Goal: Book appointment/travel/reservation

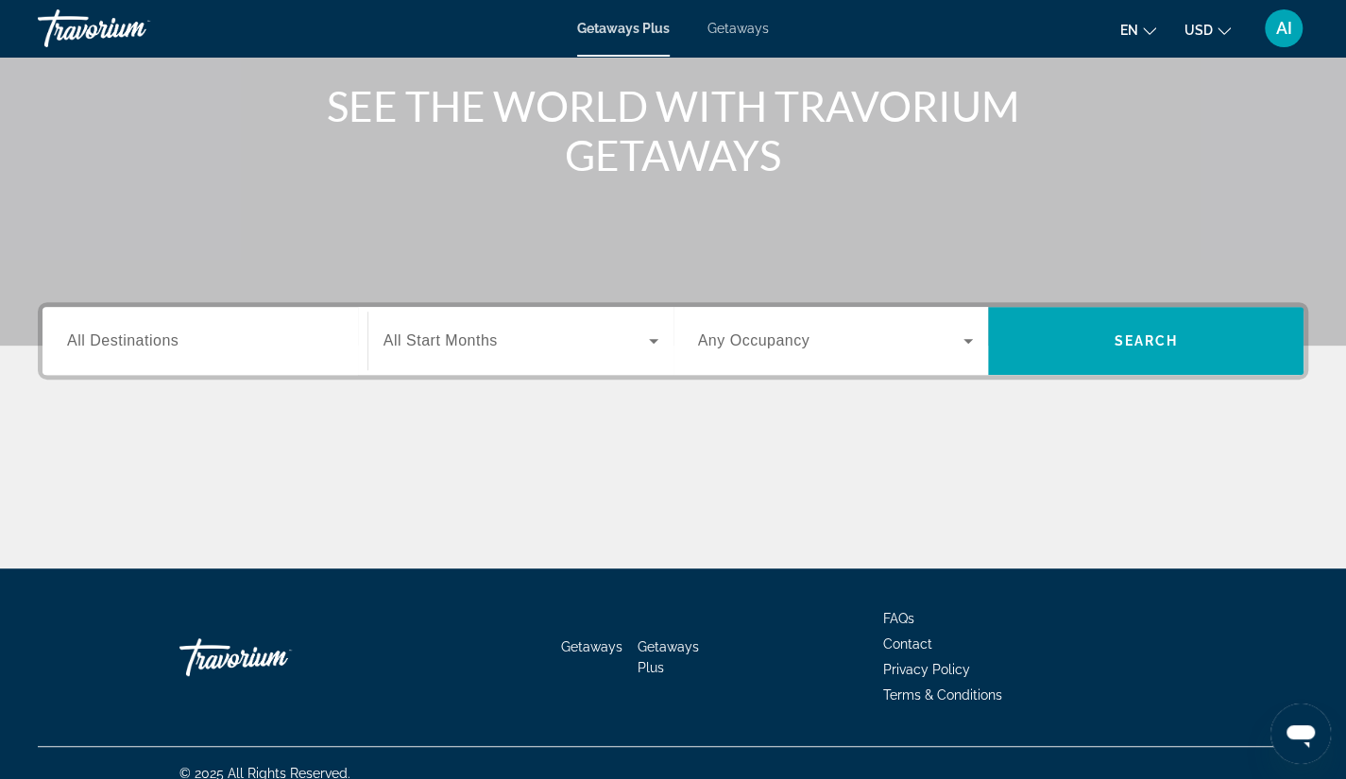
scroll to position [240, 0]
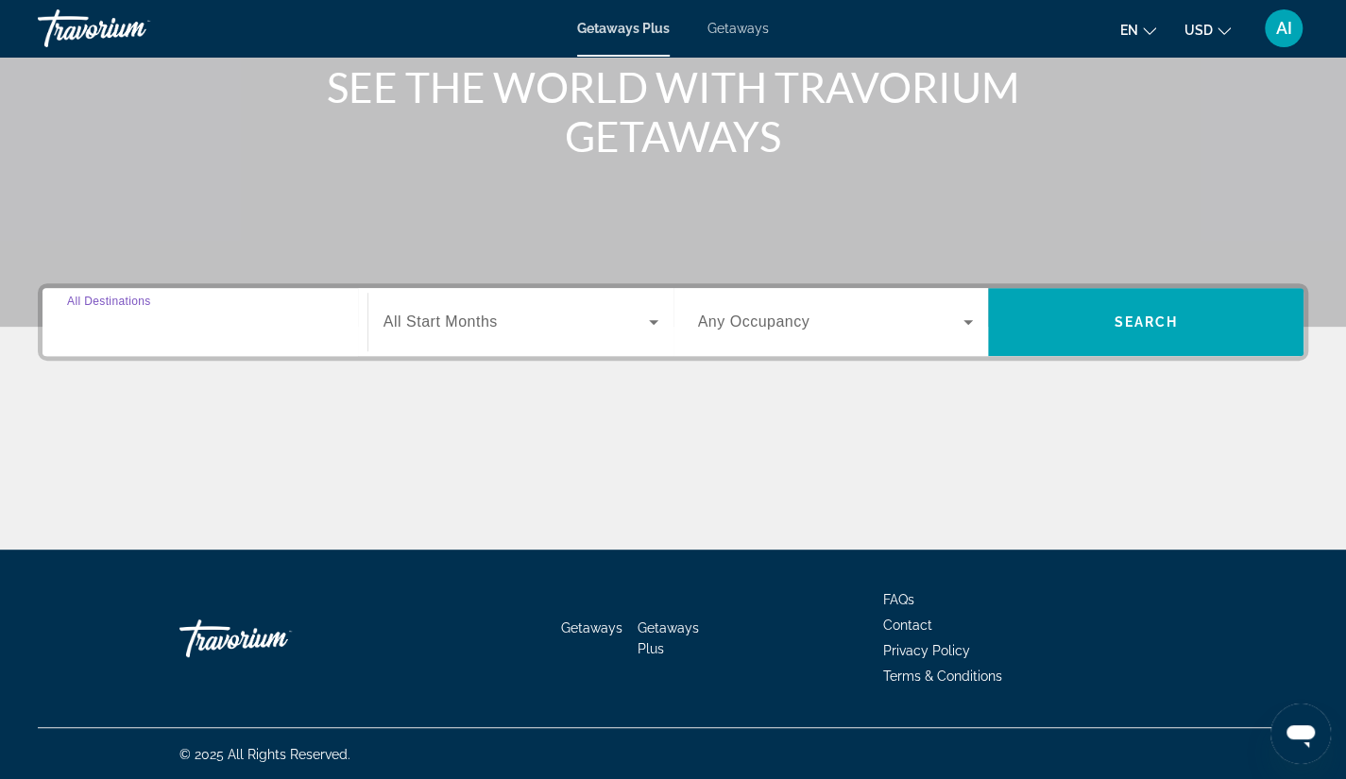
click at [200, 314] on input "Destination All Destinations" at bounding box center [205, 323] width 276 height 23
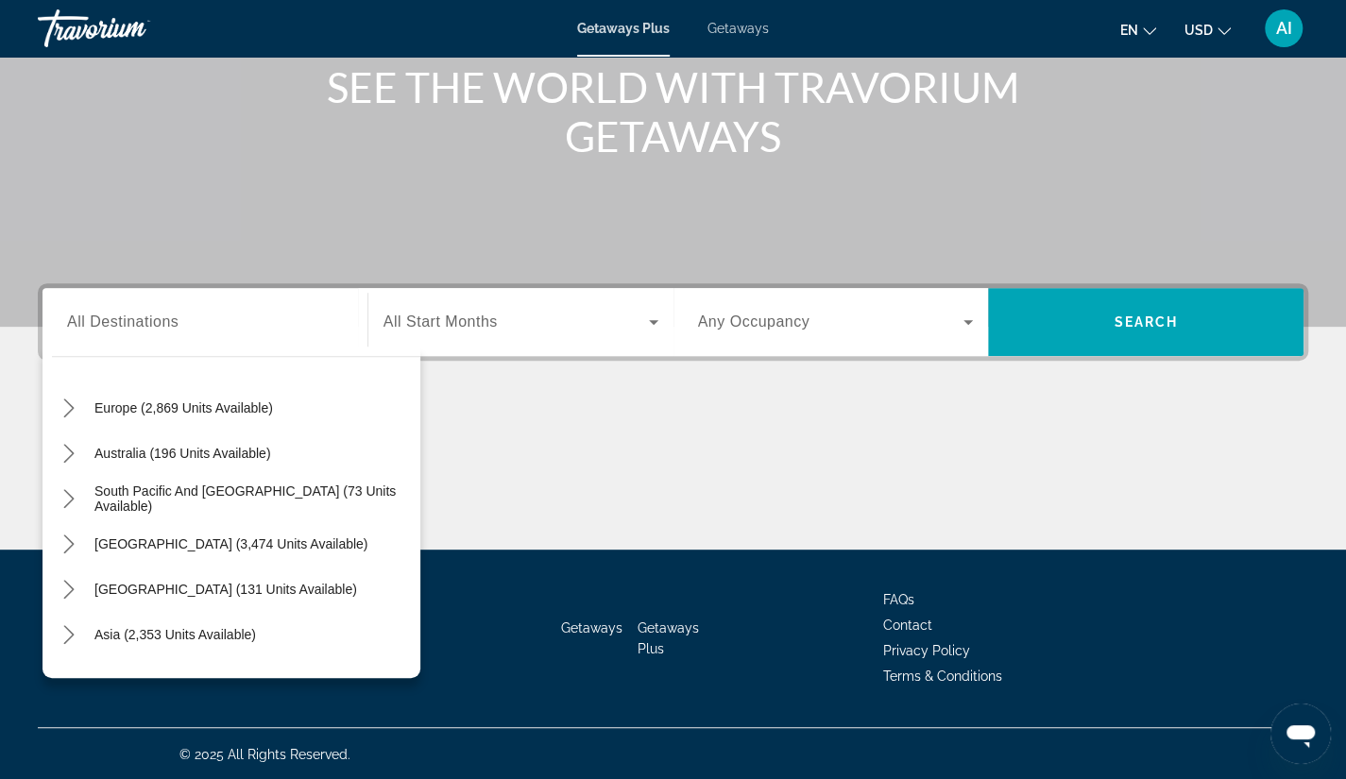
scroll to position [302, 0]
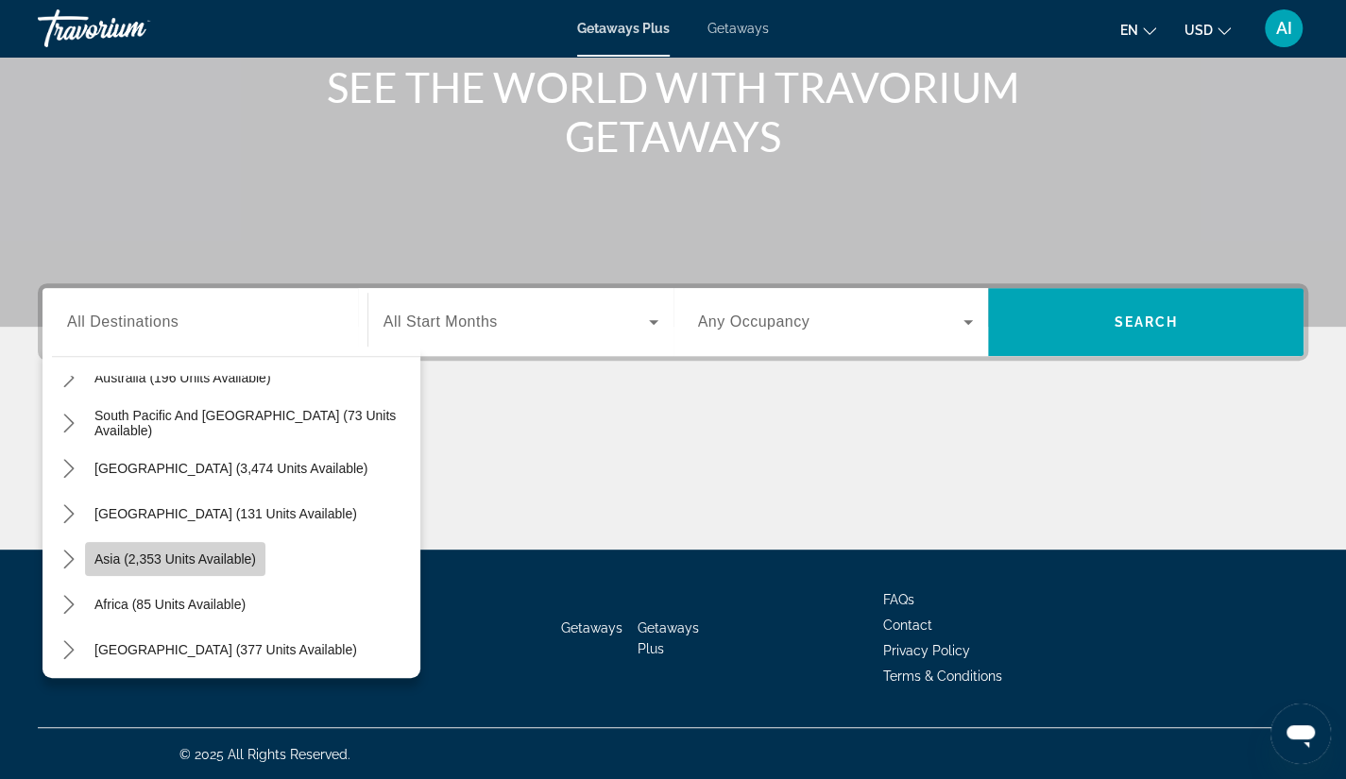
click at [236, 560] on span "Asia (2,353 units available)" at bounding box center [175, 559] width 162 height 15
type input "**********"
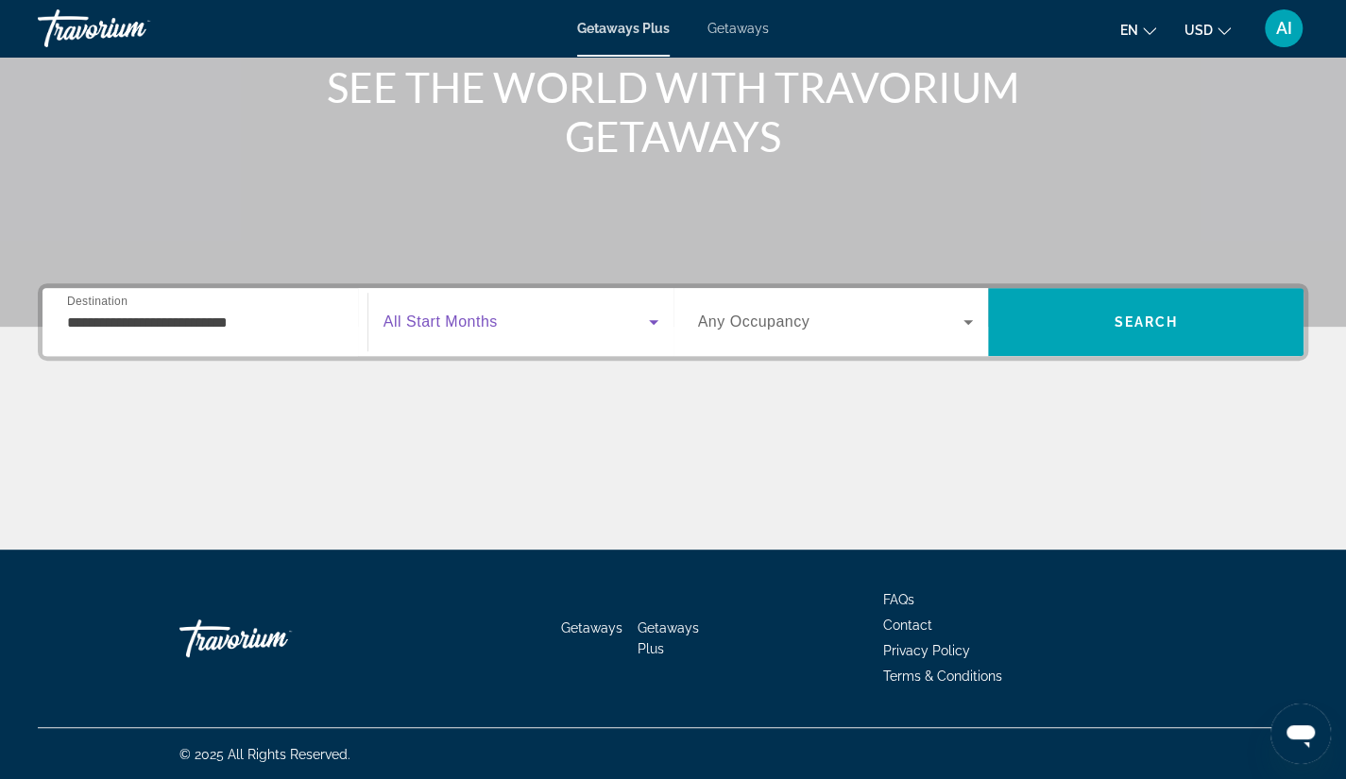
click at [655, 320] on icon "Search widget" at bounding box center [653, 322] width 9 height 5
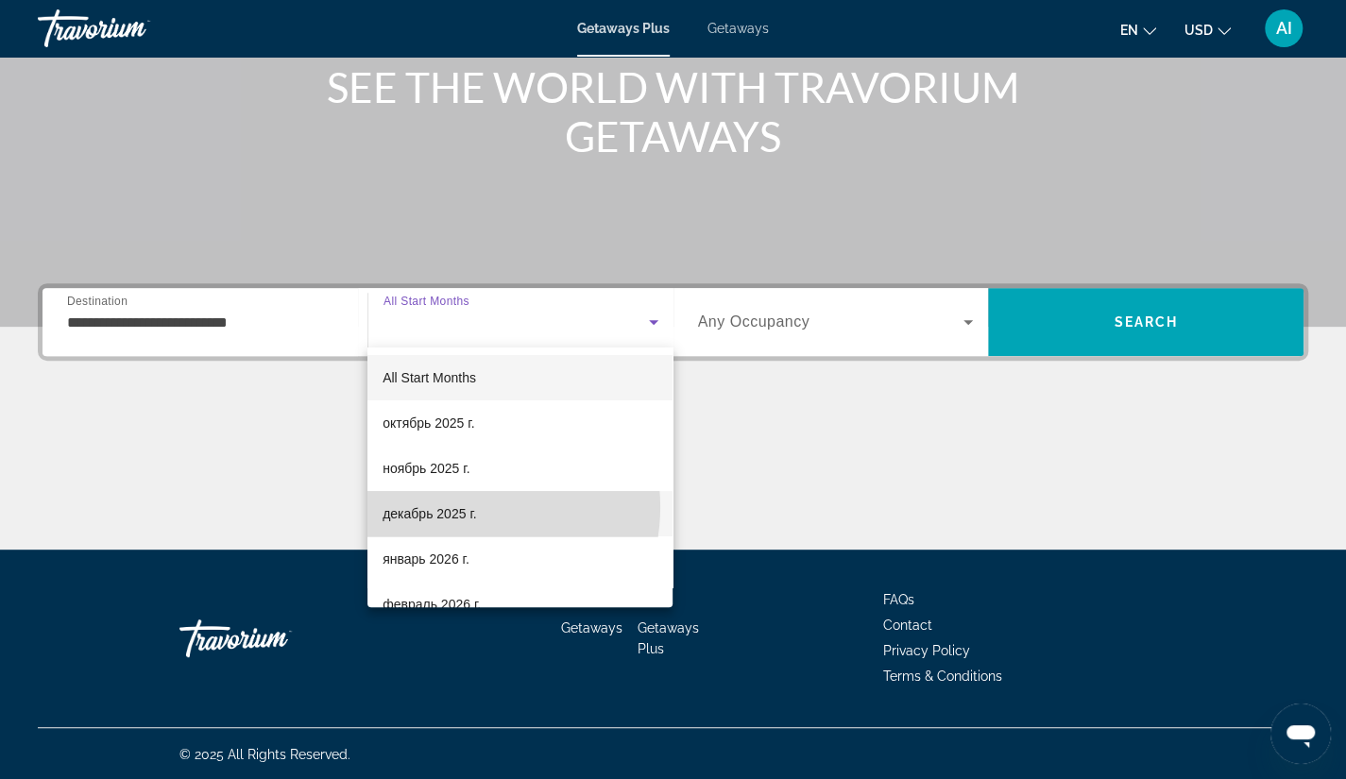
click at [464, 507] on span "декабрь 2025 г." at bounding box center [430, 513] width 94 height 23
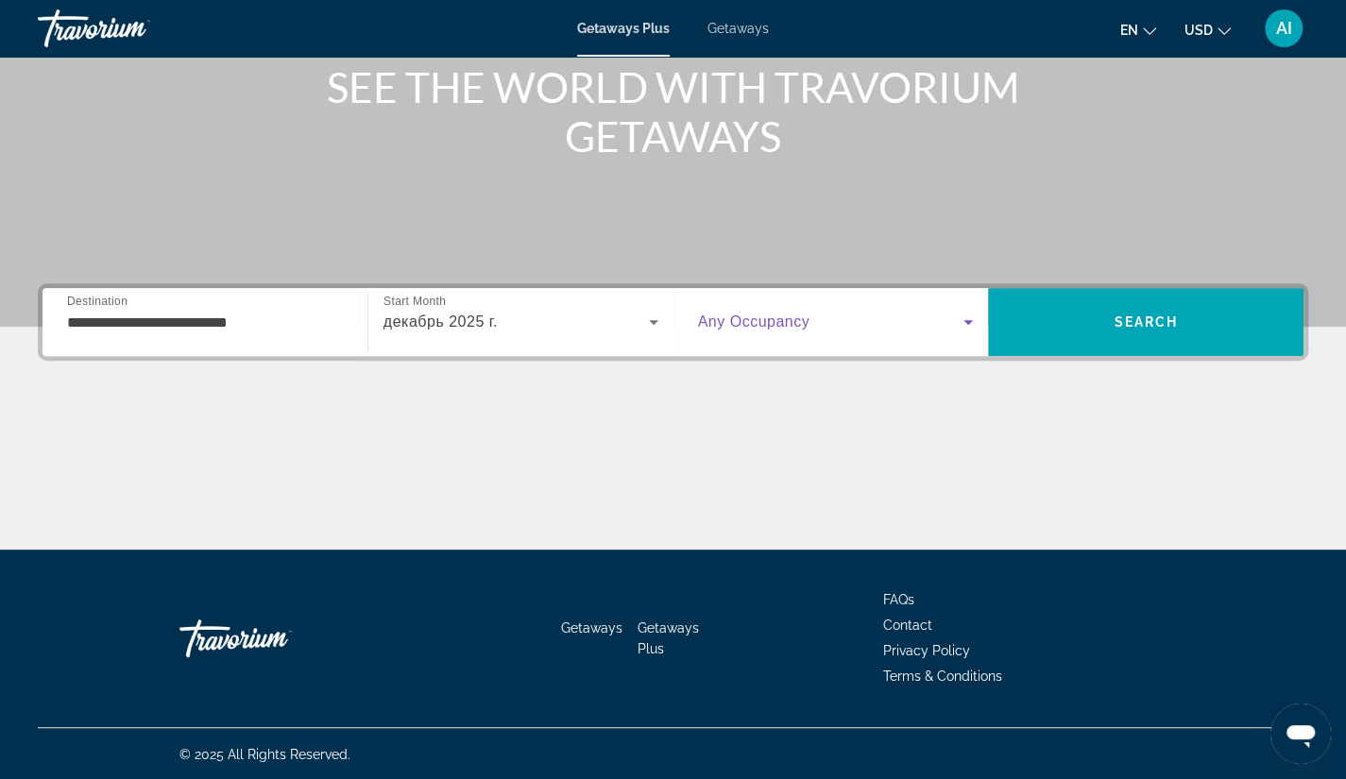
click at [965, 316] on icon "Search widget" at bounding box center [968, 322] width 23 height 23
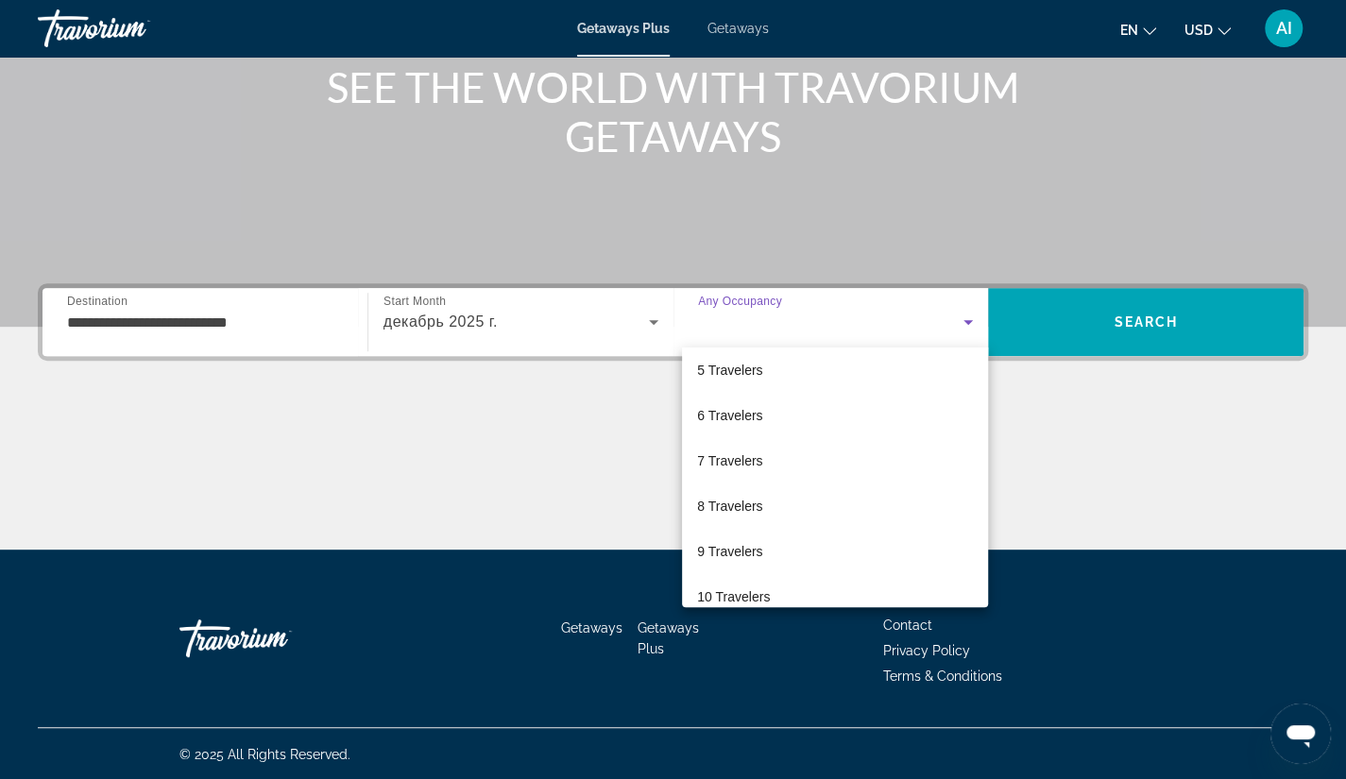
scroll to position [208, 0]
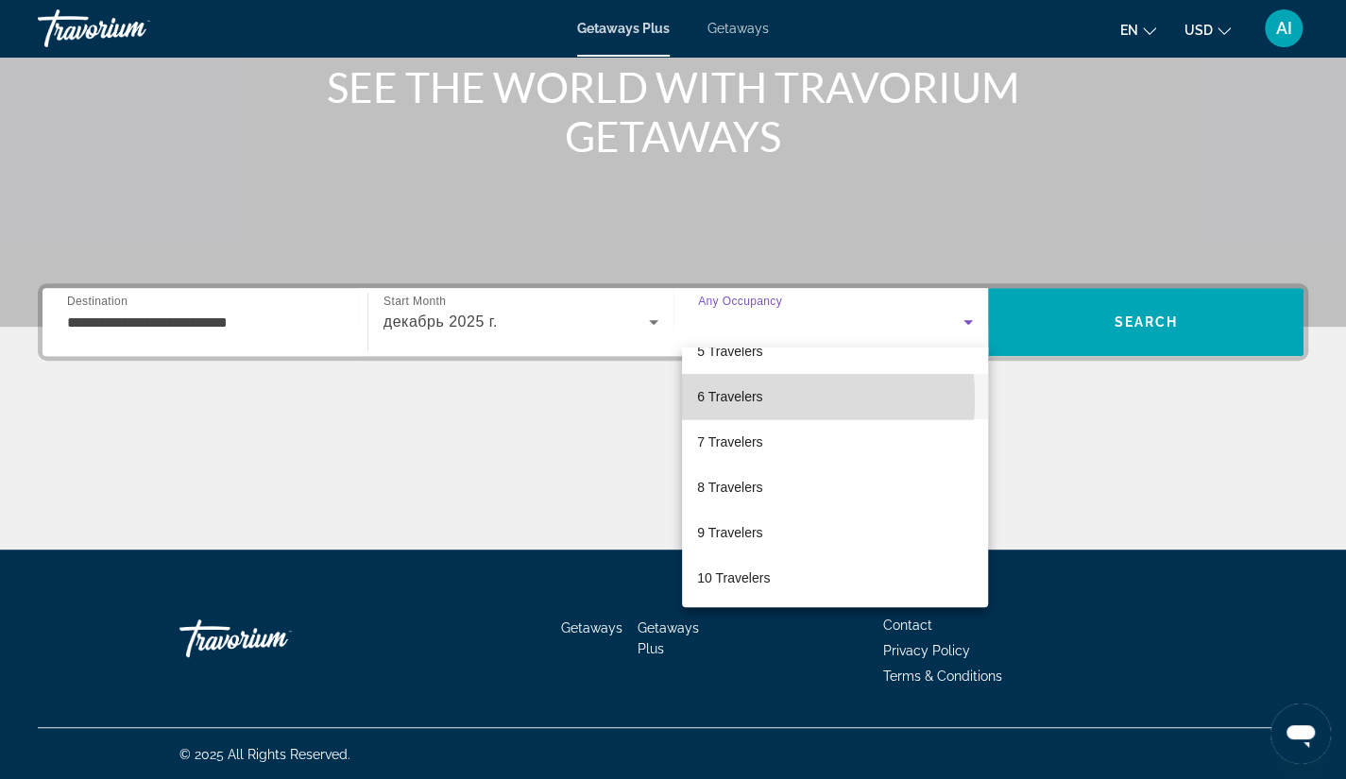
click at [706, 398] on span "6 Travelers" at bounding box center [729, 396] width 65 height 23
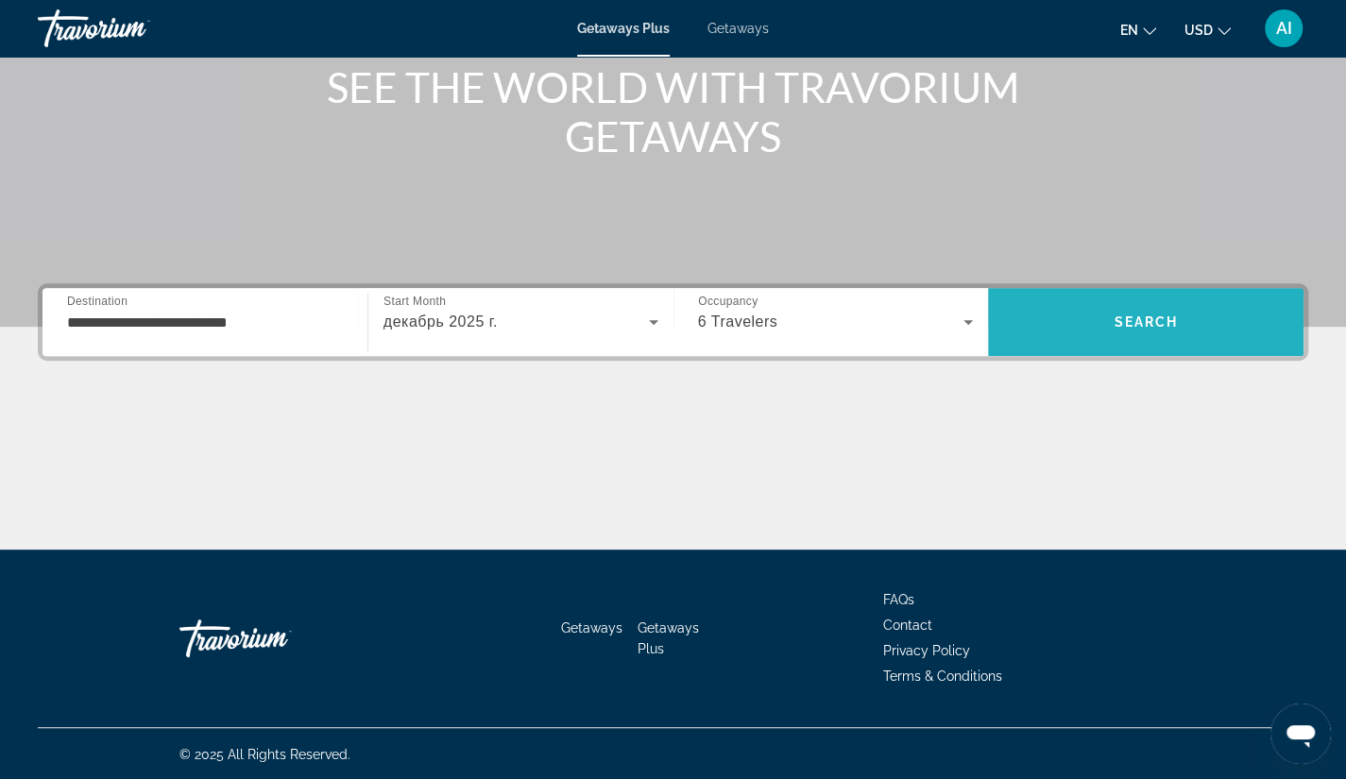
click at [1132, 311] on span "Search" at bounding box center [1145, 321] width 315 height 45
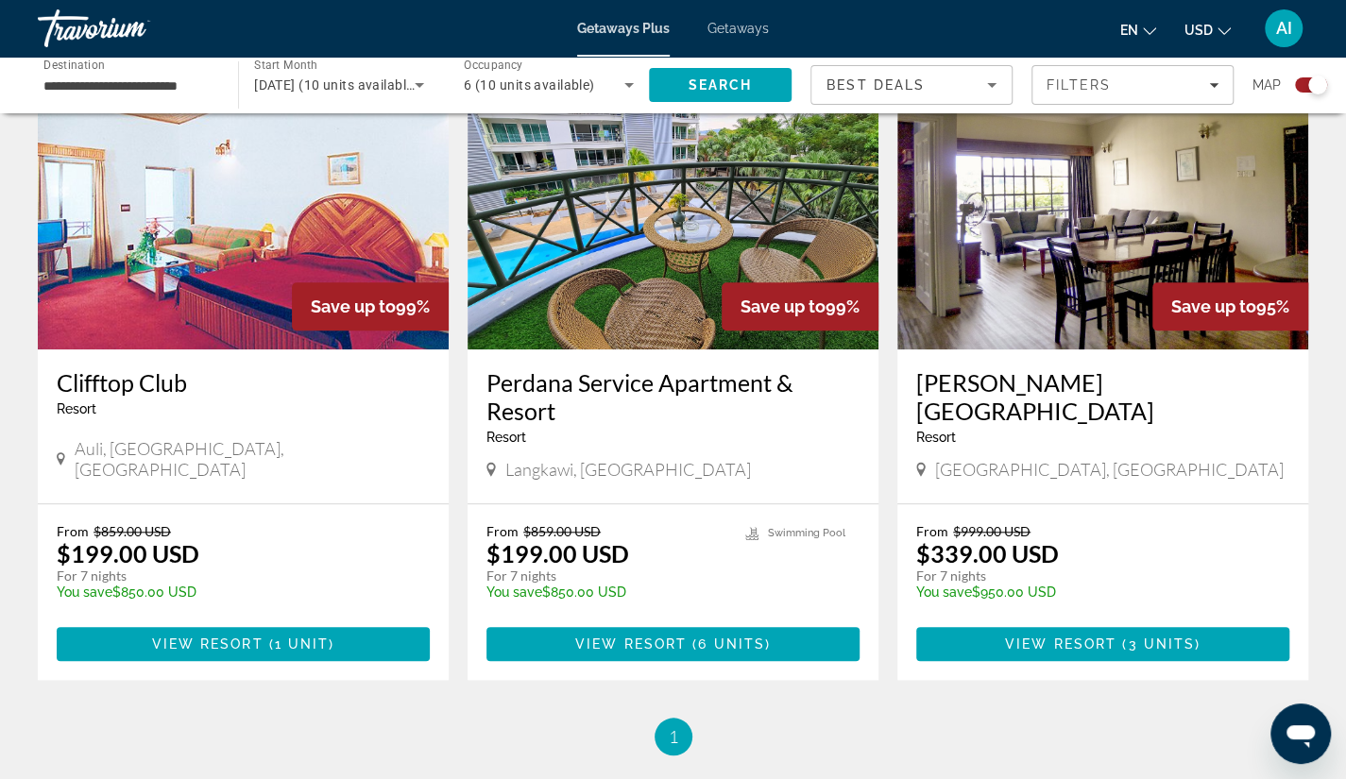
scroll to position [680, 0]
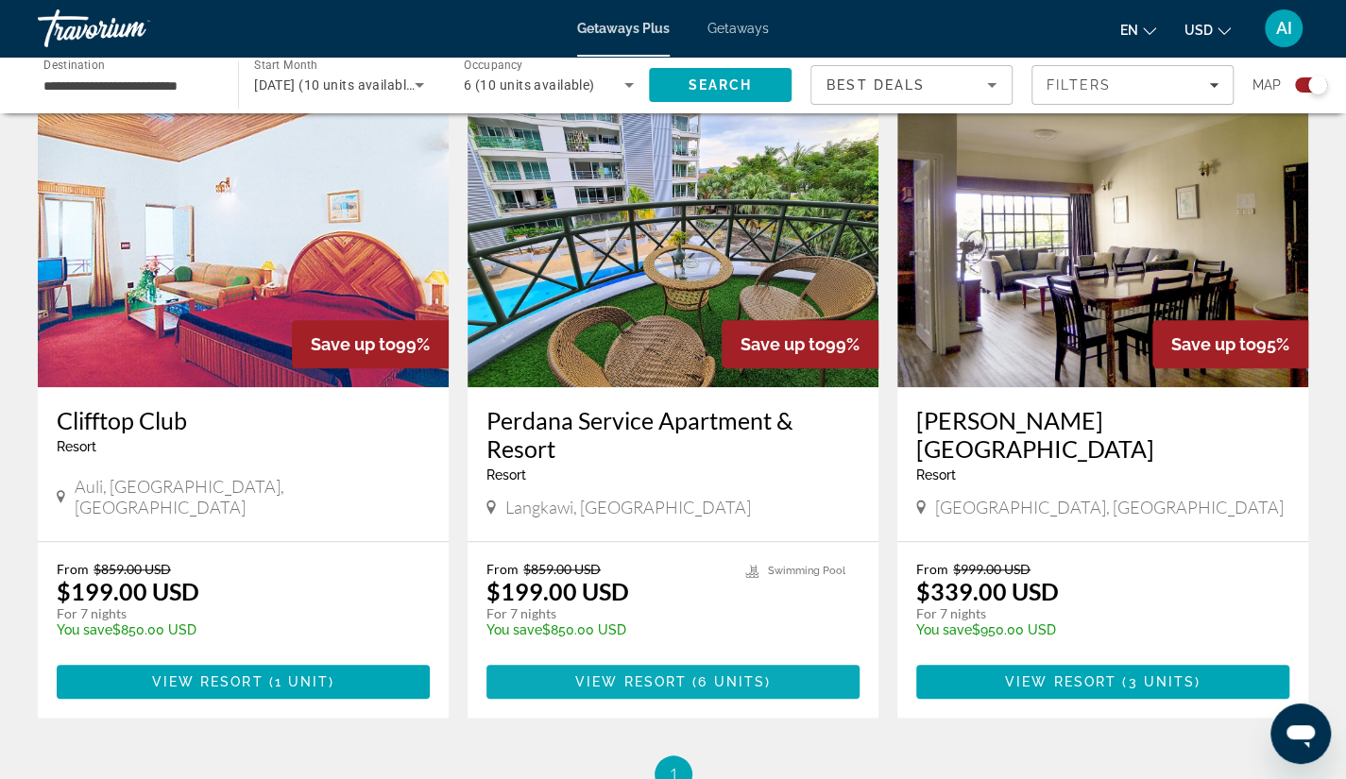
click at [663, 681] on span "View Resort" at bounding box center [630, 681] width 111 height 15
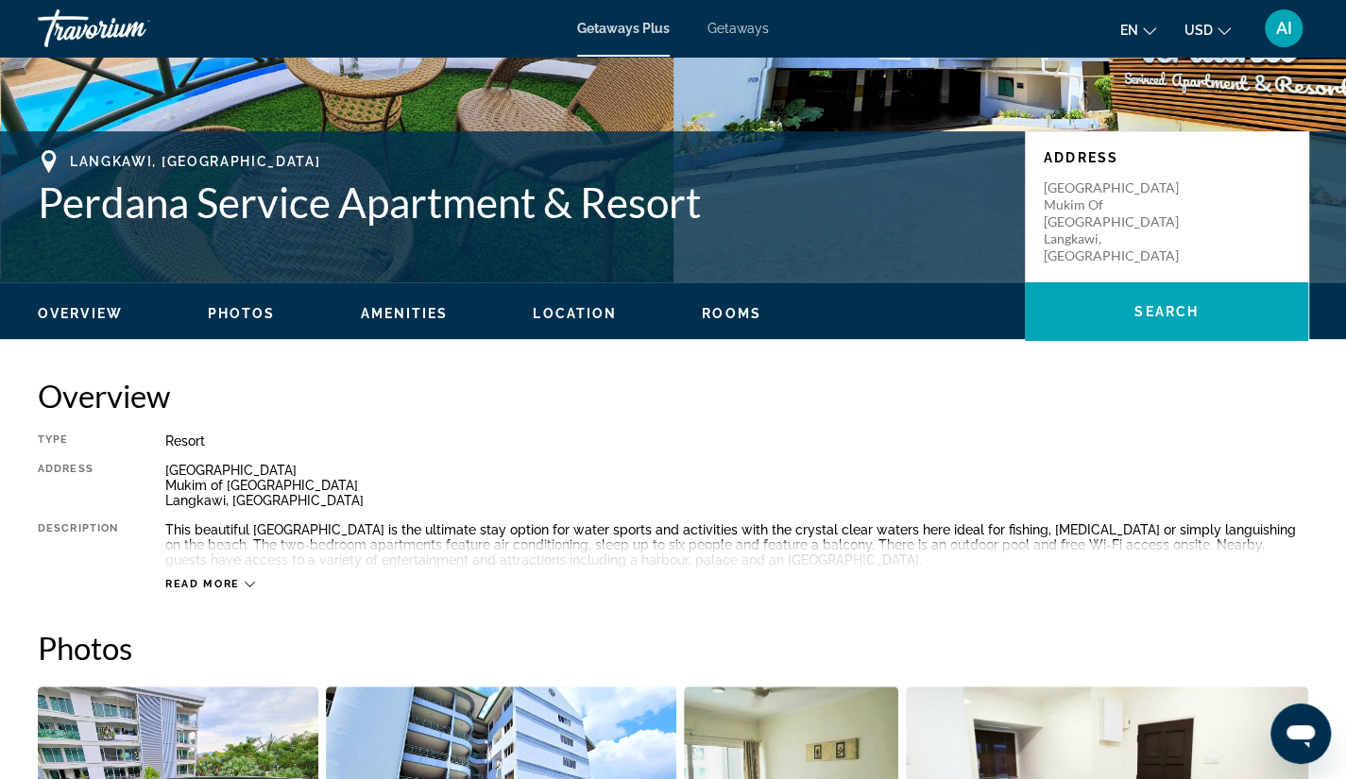
scroll to position [340, 0]
